Goal: Navigation & Orientation: Find specific page/section

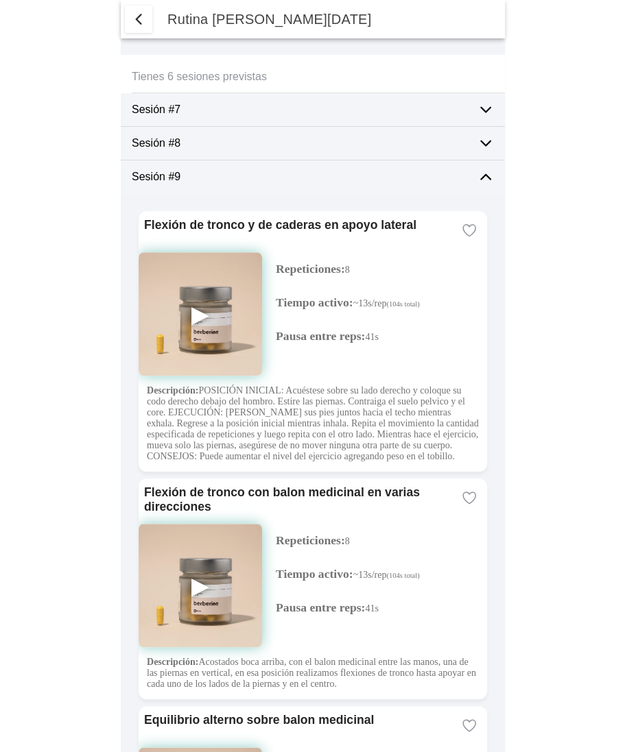
scroll to position [4056, 0]
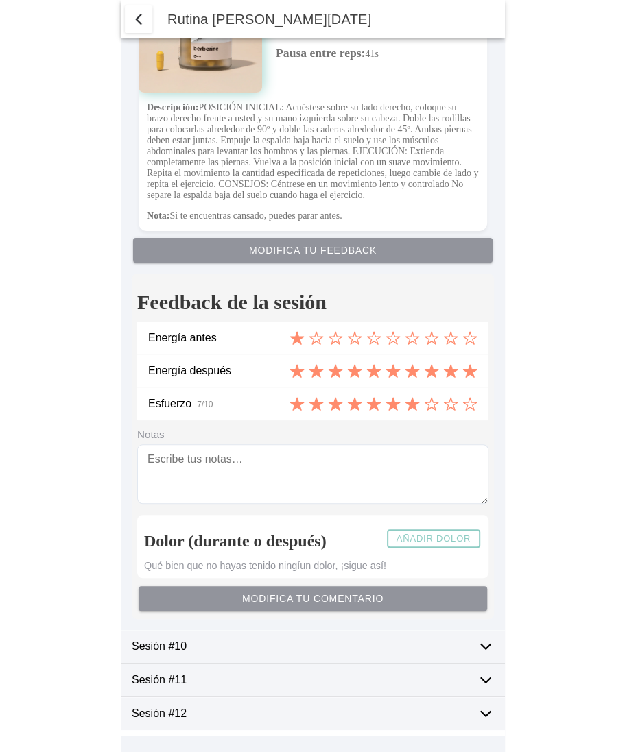
click at [135, 23] on span "button" at bounding box center [138, 19] width 16 height 16
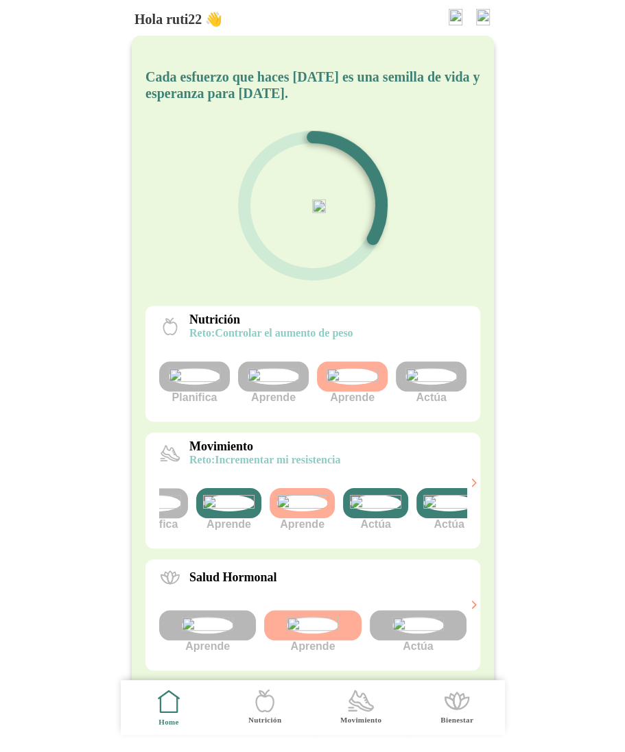
scroll to position [0, 125]
